Goal: Information Seeking & Learning: Understand process/instructions

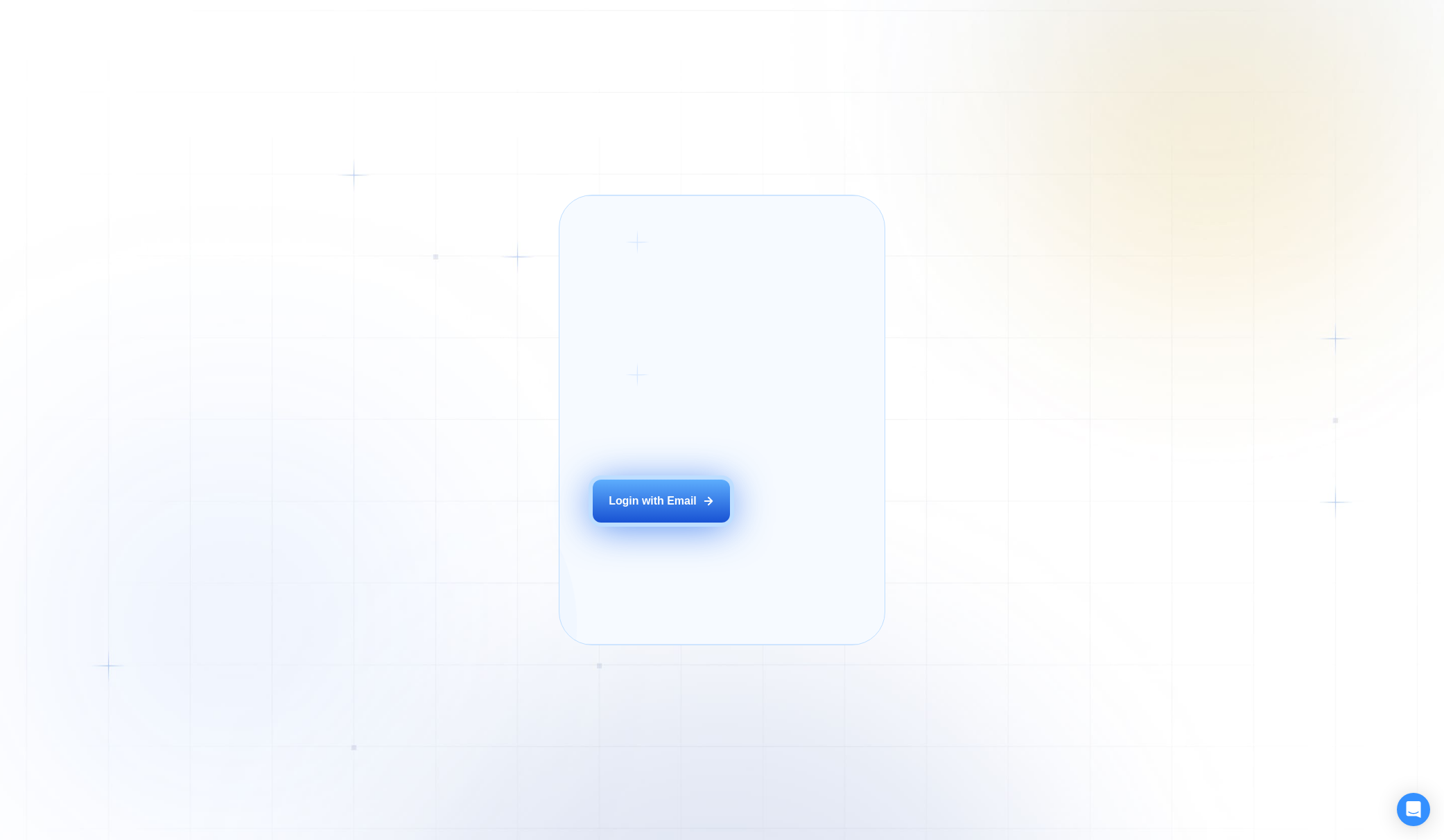
click at [647, 509] on div "Login with Email" at bounding box center [653, 501] width 88 height 15
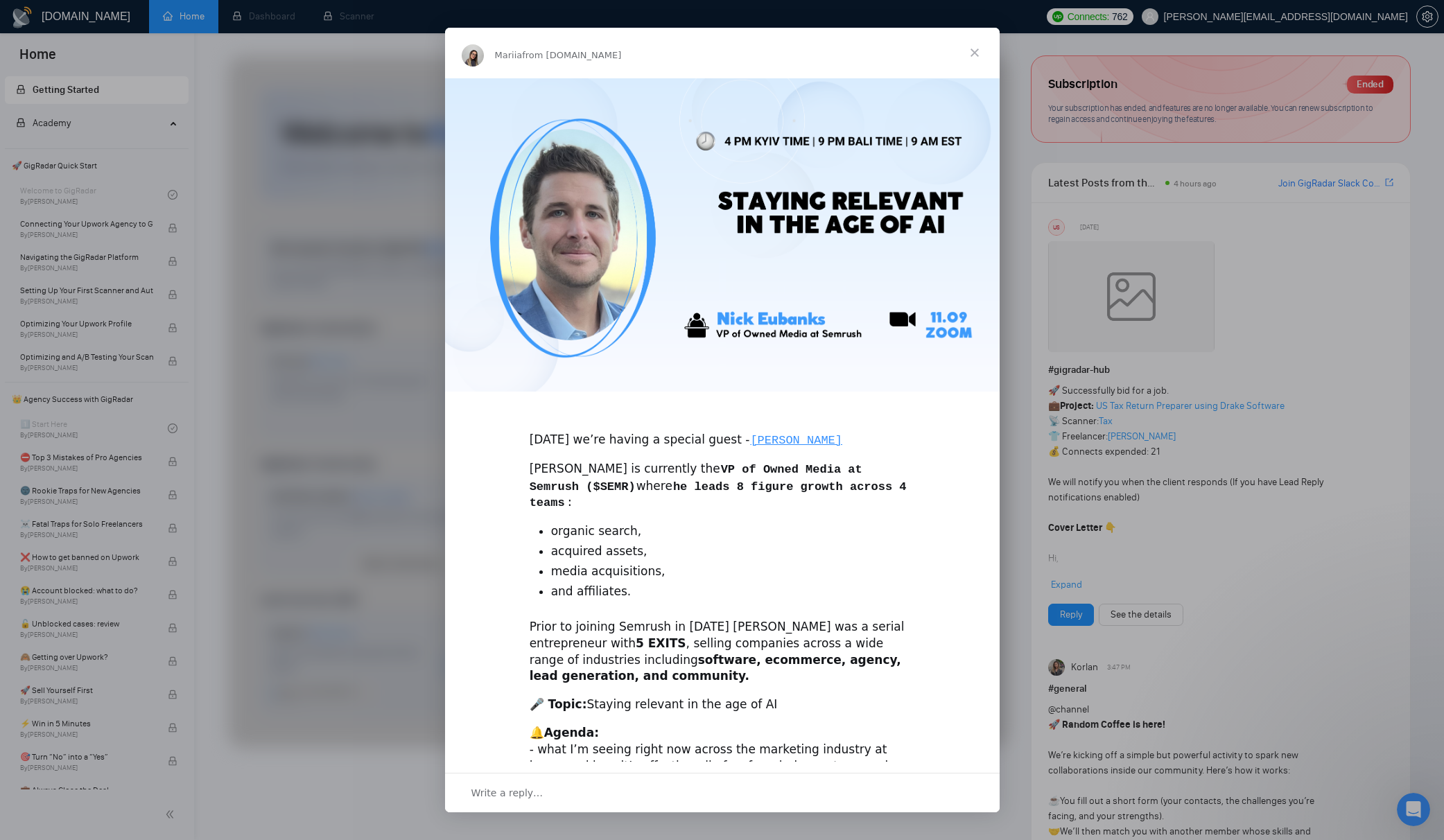
click at [975, 55] on span "Close" at bounding box center [975, 53] width 50 height 50
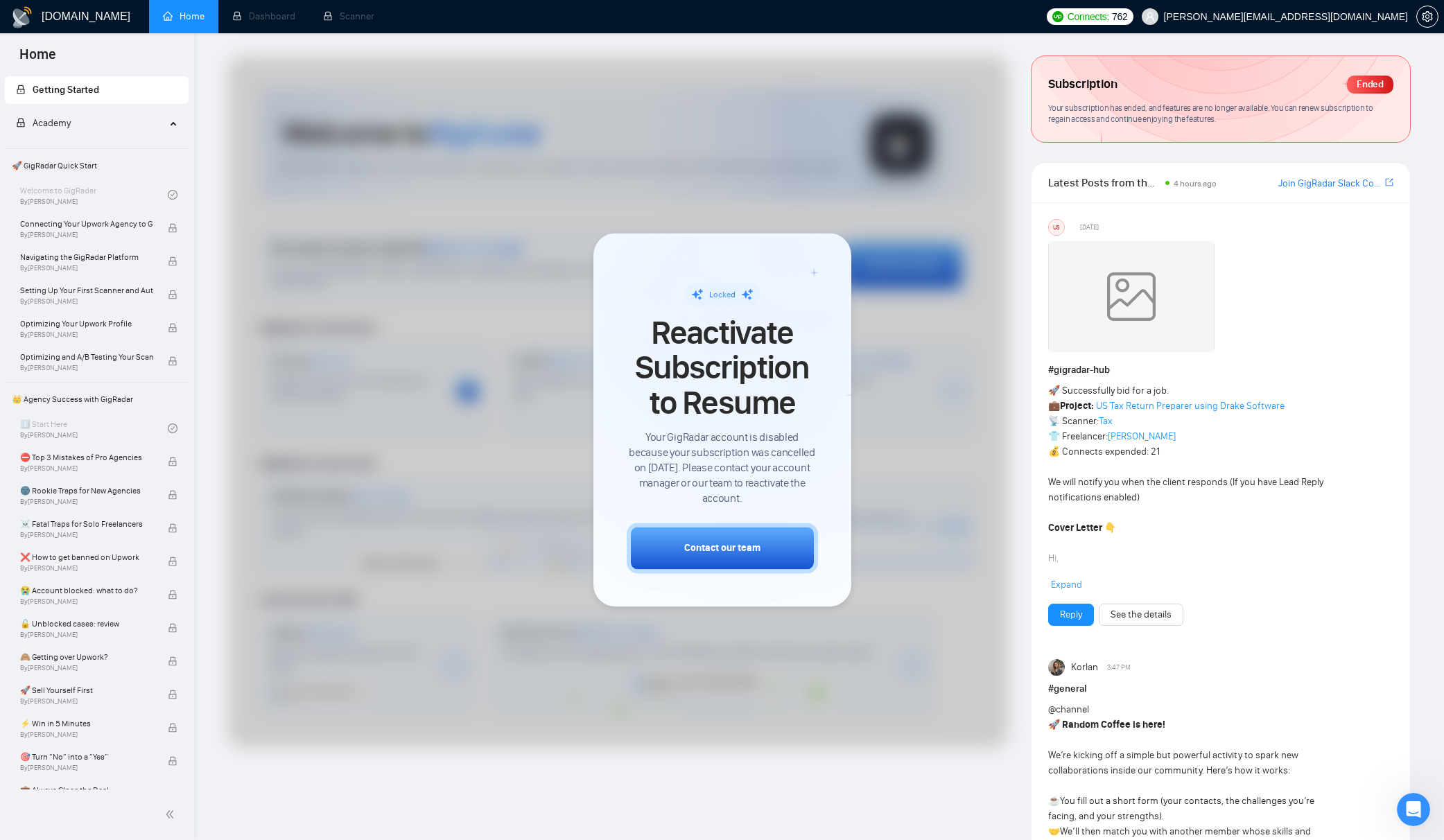
click at [817, 272] on div "Locked Reactivate Subscription to Resume Your GigRadar account is disabled beca…" at bounding box center [722, 420] width 258 height 374
click at [819, 197] on div at bounding box center [618, 402] width 780 height 692
click at [254, 32] on li "Dashboard" at bounding box center [263, 16] width 91 height 33
click at [274, 24] on li "Dashboard" at bounding box center [263, 16] width 91 height 33
click at [358, 17] on li "Scanner" at bounding box center [349, 16] width 79 height 33
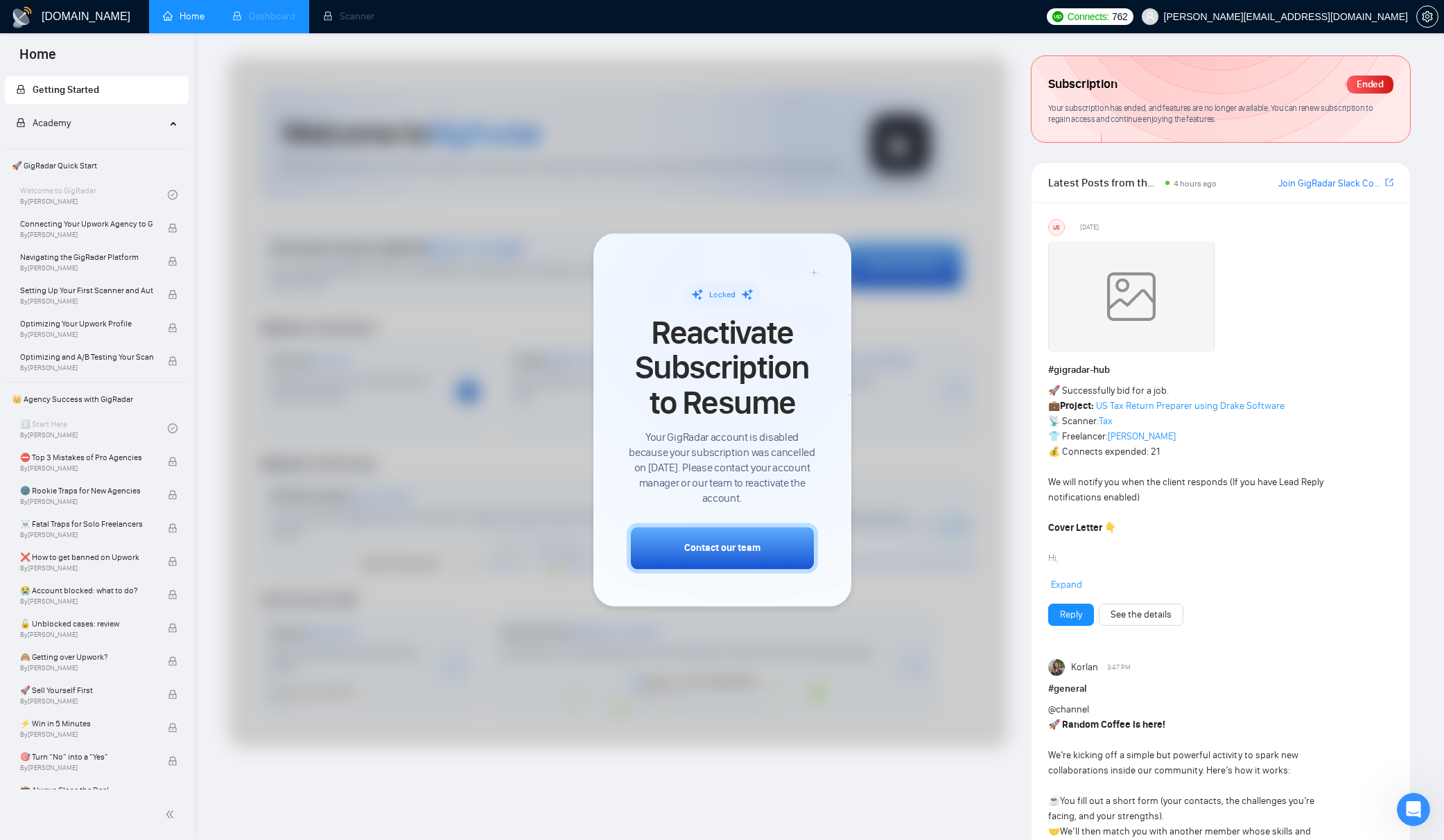
click at [258, 16] on li "Dashboard" at bounding box center [263, 16] width 91 height 33
click at [85, 229] on span "Connecting Your Upwork Agency to GigRadar" at bounding box center [87, 223] width 133 height 14
click at [77, 166] on span "🚀 GigRadar Quick Start" at bounding box center [97, 166] width 181 height 28
click at [75, 198] on div "Welcome to GigRadar By [PERSON_NAME]" at bounding box center [94, 194] width 148 height 31
click at [81, 425] on div "1️⃣ Start Here By [PERSON_NAME]" at bounding box center [94, 428] width 148 height 31
